Goal: Use online tool/utility

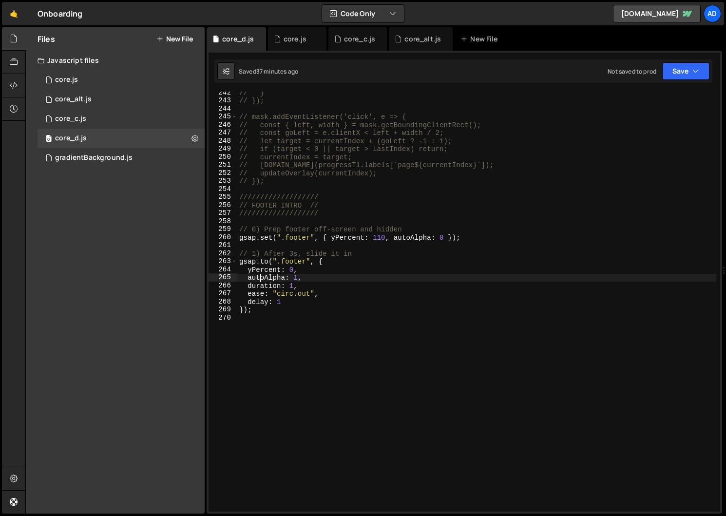
scroll to position [1941, 0]
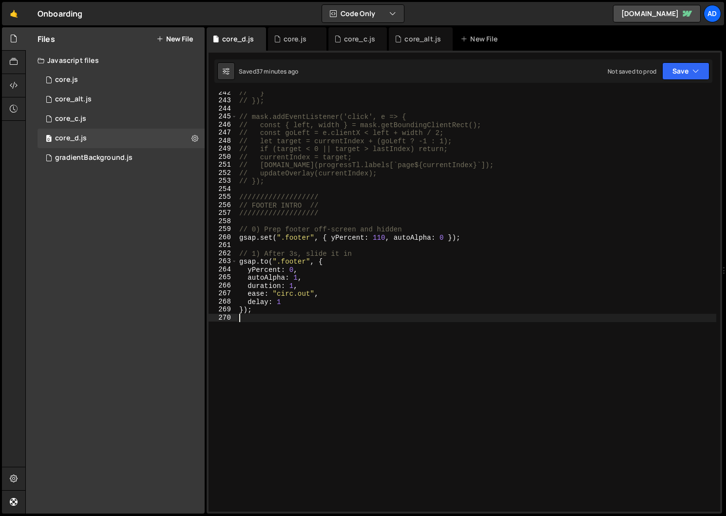
click at [302, 345] on div "// } // }); // mask.addEventListener('click', e => { // const { left, width } =…" at bounding box center [476, 307] width 479 height 436
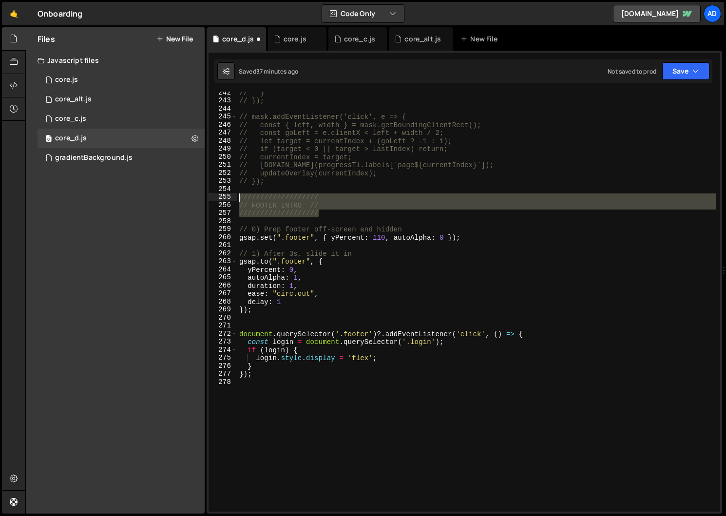
drag, startPoint x: 321, startPoint y: 213, endPoint x: 218, endPoint y: 197, distance: 103.5
click at [218, 197] on div "242 243 244 245 246 247 248 249 250 251 252 253 254 255 256 257 258 259 260 261…" at bounding box center [465, 302] width 512 height 420
type textarea "/////////////////// // FOOTER INTRO //"
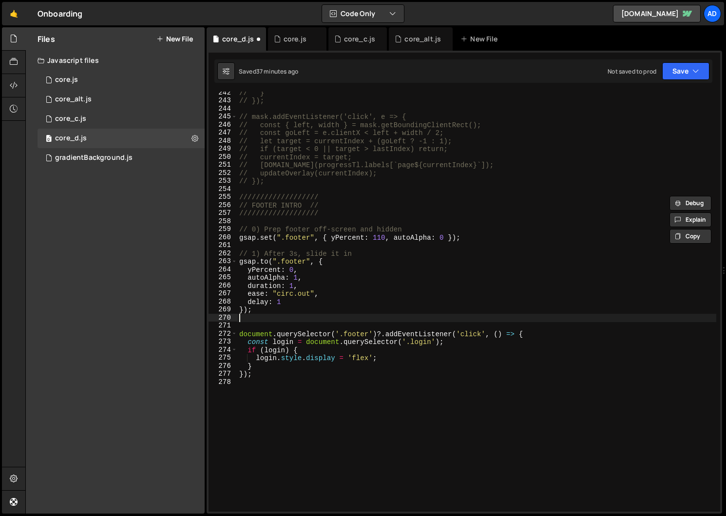
click at [251, 320] on div "// } // }); // mask.addEventListener('click', e => { // const { left, width } =…" at bounding box center [476, 307] width 479 height 436
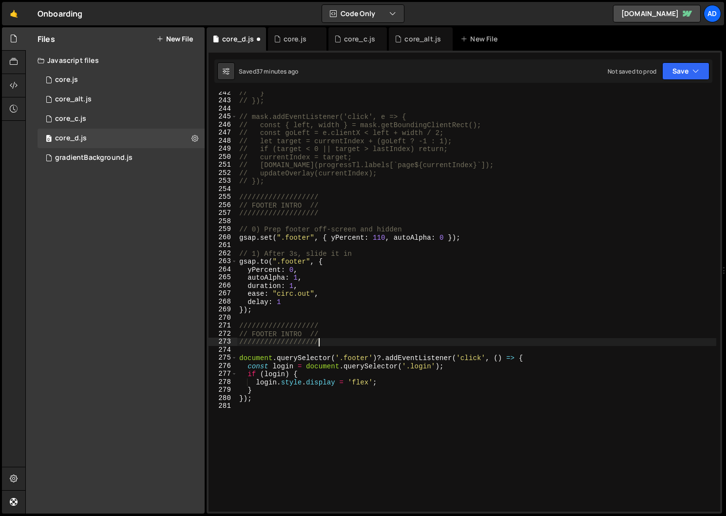
click at [294, 333] on div "// } // }); // mask.addEventListener('click', e => { // const { left, width } =…" at bounding box center [476, 307] width 479 height 436
type textarea "////////////////////"
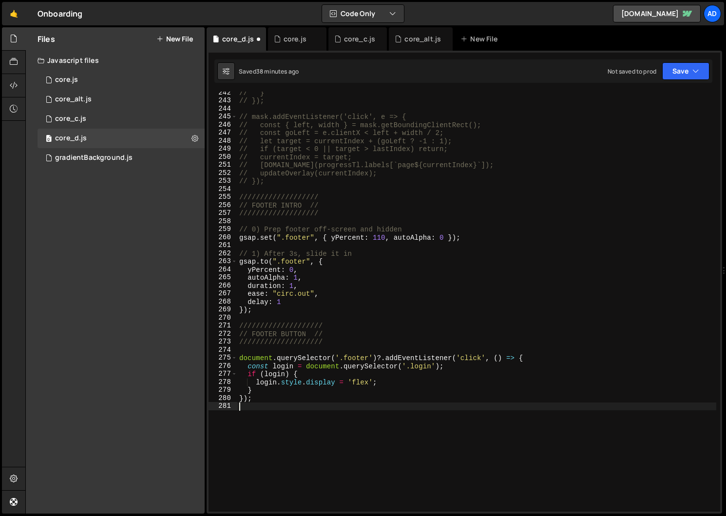
click at [300, 410] on div "// } // }); // mask.addEventListener('click', e => { // const { left, width } =…" at bounding box center [476, 307] width 479 height 436
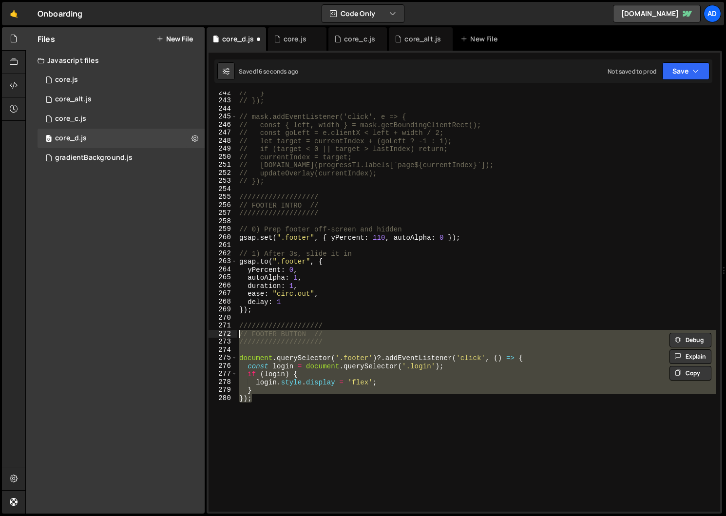
type textarea "//////////////////// // FOOTER BUTTON //"
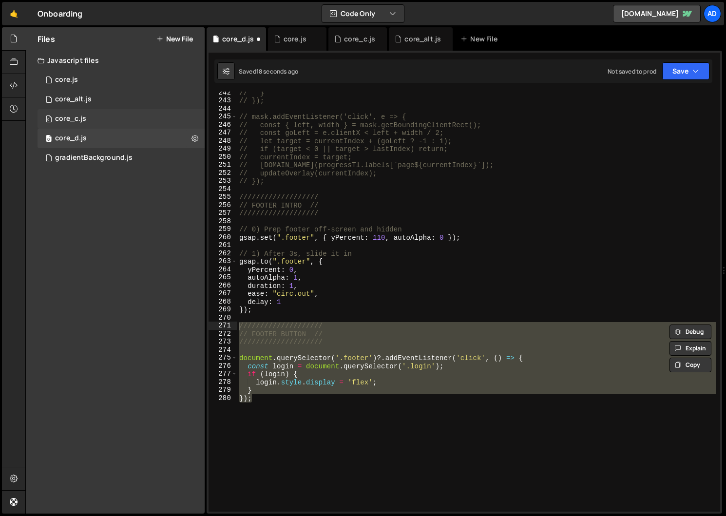
click at [120, 122] on div "0 core_c.js 0" at bounding box center [121, 118] width 167 height 19
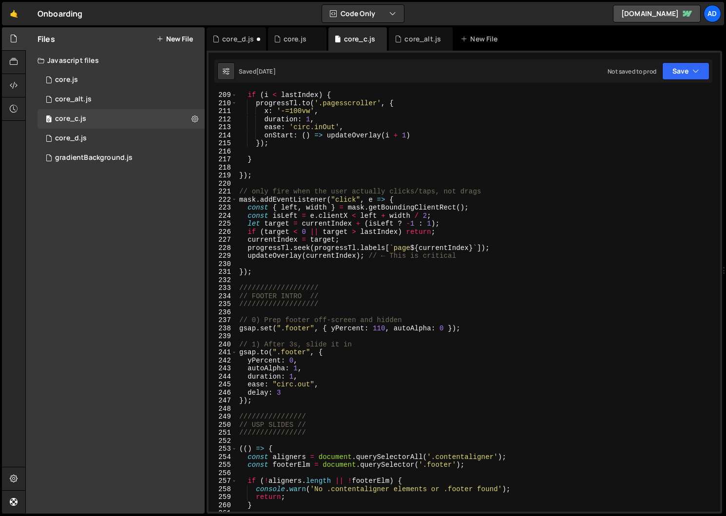
scroll to position [2102, 0]
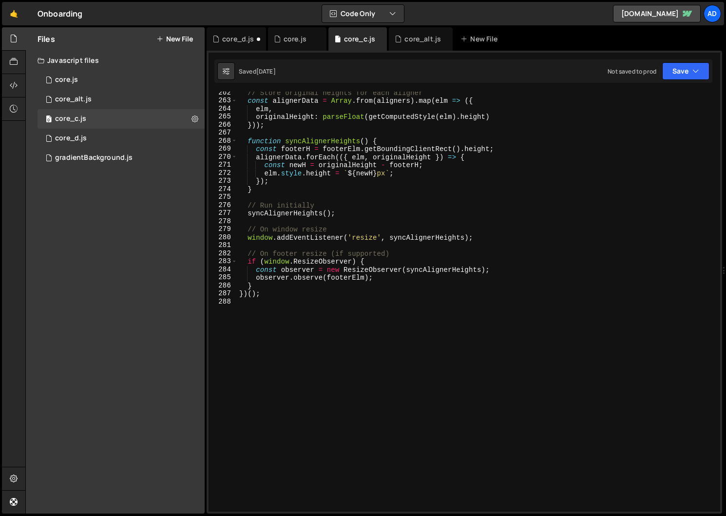
click at [329, 447] on div "// Store original heights for each aligner const alignerData = Array . from ( a…" at bounding box center [476, 307] width 479 height 436
paste textarea "});"
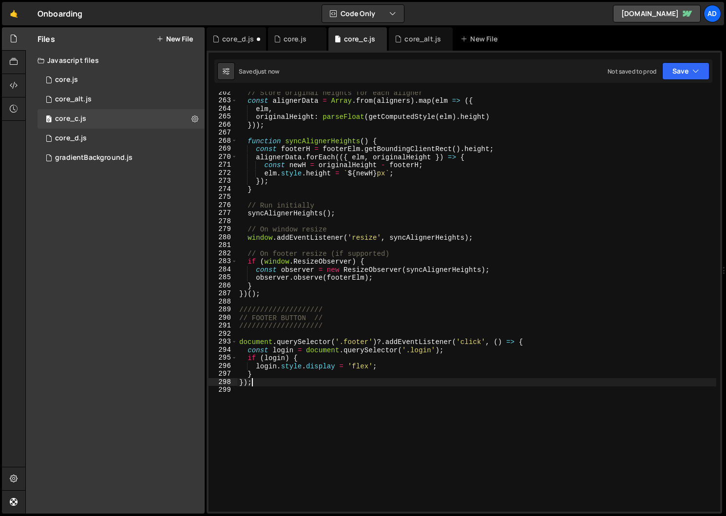
type textarea "});"
click at [85, 135] on div "core_d.js" at bounding box center [71, 138] width 32 height 9
